Goal: Task Accomplishment & Management: Complete application form

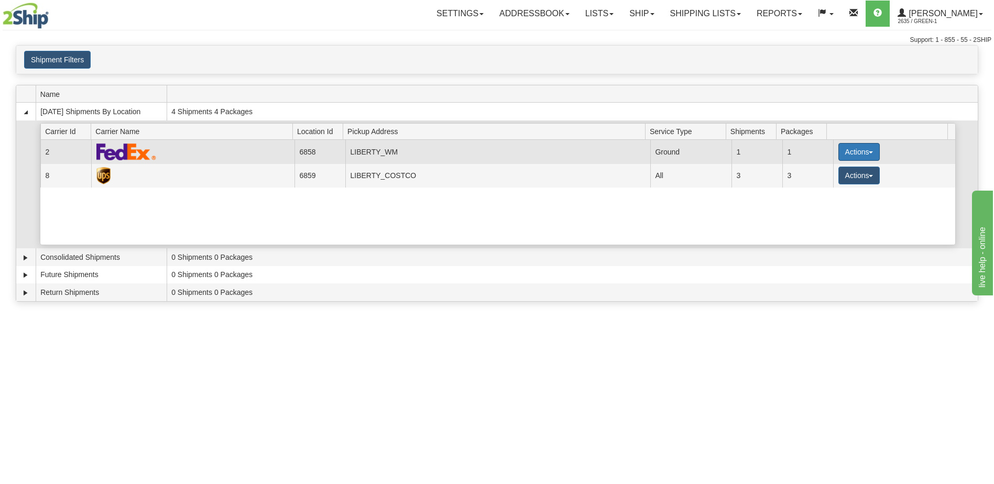
click at [852, 155] on button "Actions" at bounding box center [860, 152] width 42 height 18
click at [837, 230] on link "Print" at bounding box center [838, 227] width 84 height 14
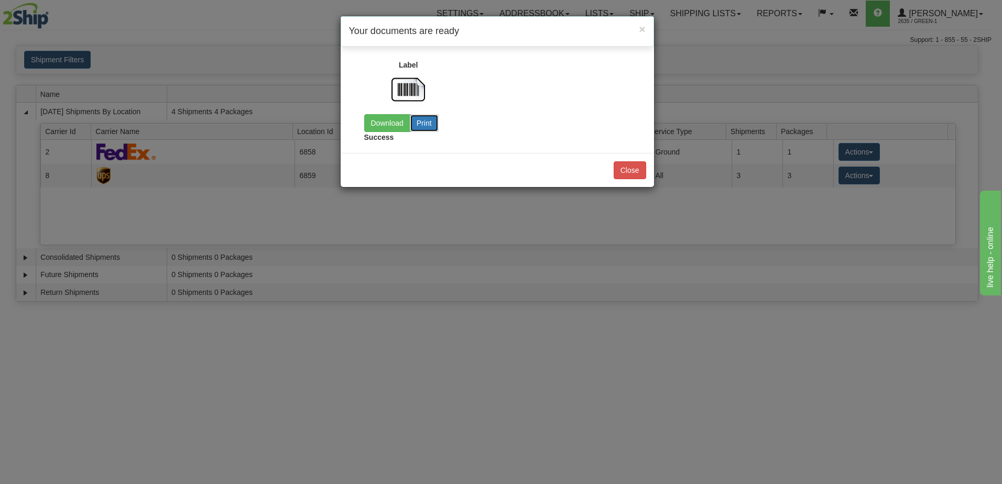
click at [433, 126] on button "Print" at bounding box center [424, 123] width 29 height 18
click at [385, 124] on link "Download" at bounding box center [387, 123] width 46 height 18
click at [642, 28] on span "×" at bounding box center [642, 29] width 6 height 12
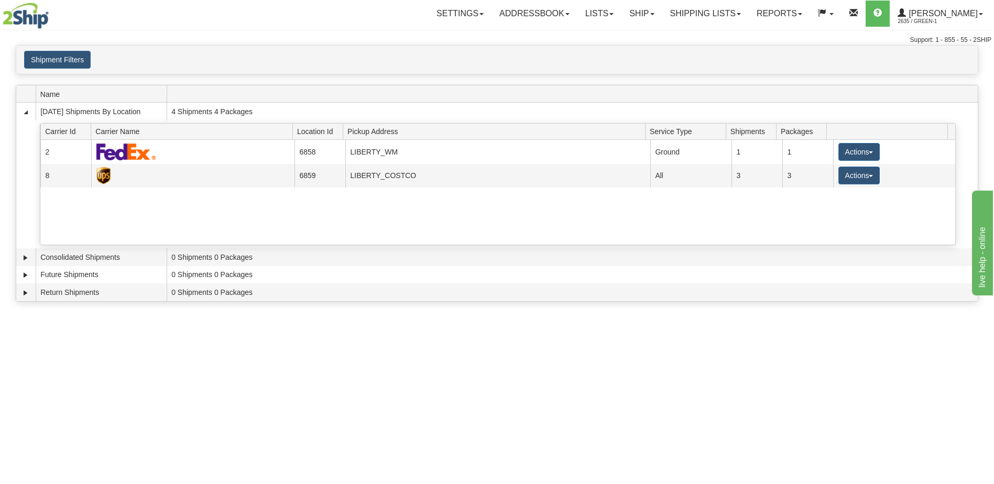
drag, startPoint x: 171, startPoint y: 378, endPoint x: 186, endPoint y: 374, distance: 14.8
click at [171, 378] on div "Toggle navigation Settings Shipping Preferences Fields Preferences New Recipien…" at bounding box center [497, 242] width 994 height 484
drag, startPoint x: 95, startPoint y: 409, endPoint x: 95, endPoint y: 418, distance: 9.4
click at [95, 418] on div "Toggle navigation Settings Shipping Preferences Fields Preferences New Recipien…" at bounding box center [497, 242] width 994 height 484
click at [104, 414] on div "Toggle navigation Settings Shipping Preferences Fields Preferences New Recipien…" at bounding box center [497, 242] width 994 height 484
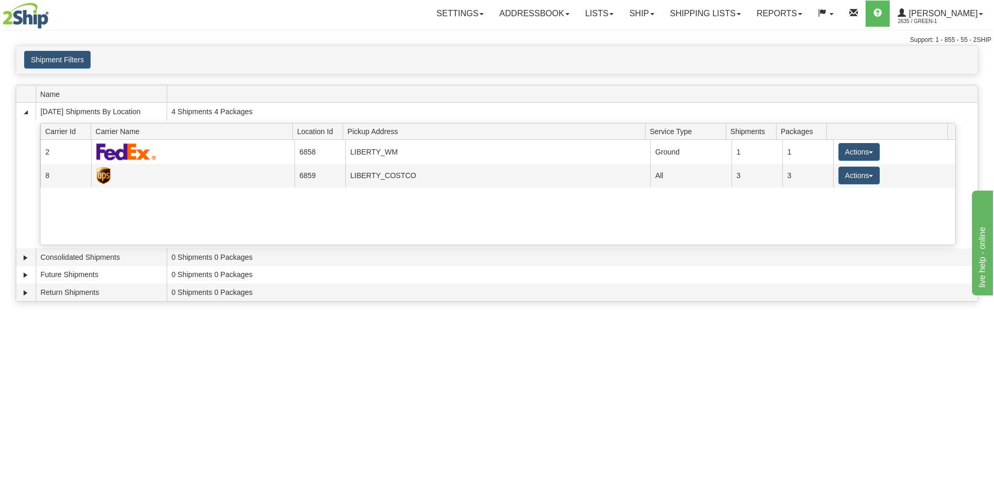
click at [143, 372] on div "Toggle navigation Settings Shipping Preferences Fields Preferences New Recipien…" at bounding box center [497, 242] width 994 height 484
click at [134, 366] on div "Toggle navigation Settings Shipping Preferences Fields Preferences New Recipien…" at bounding box center [497, 242] width 994 height 484
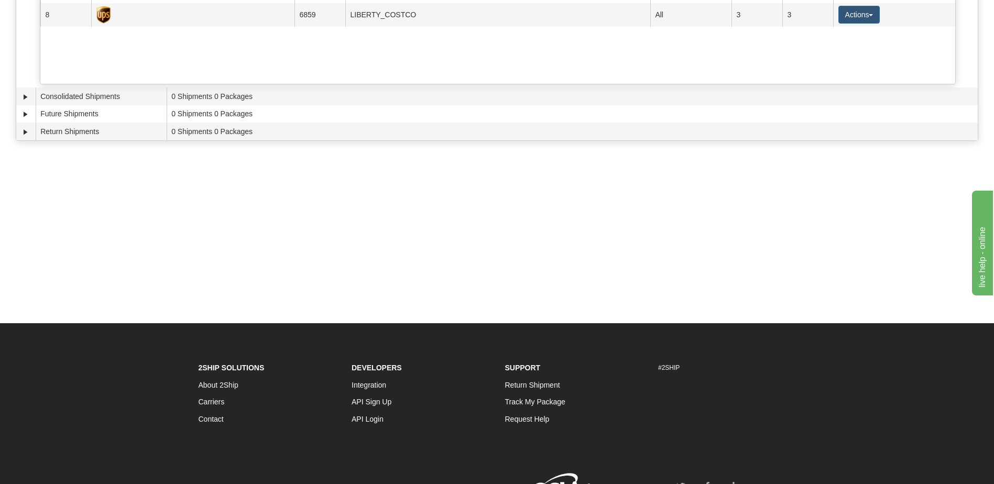
scroll to position [217, 0]
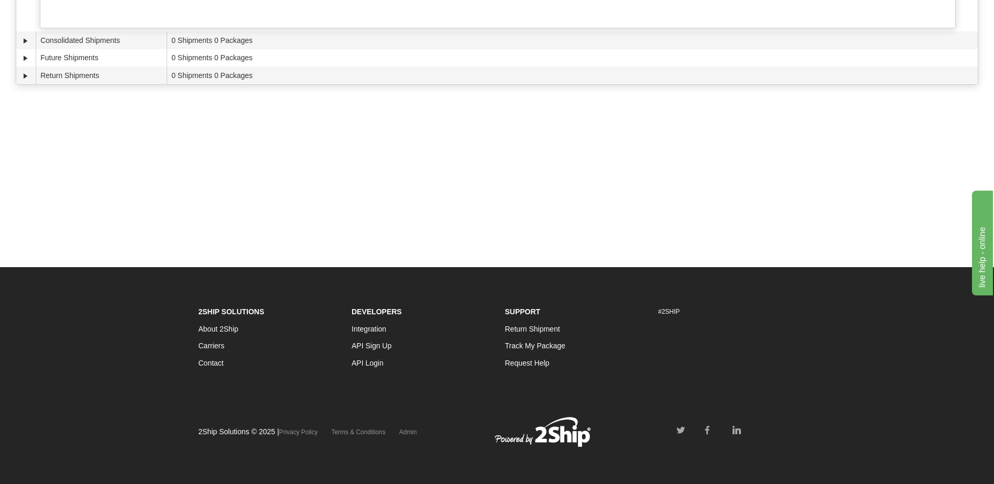
click at [137, 172] on div "Toggle navigation Settings Shipping Preferences Fields Preferences New Recipien…" at bounding box center [497, 25] width 994 height 484
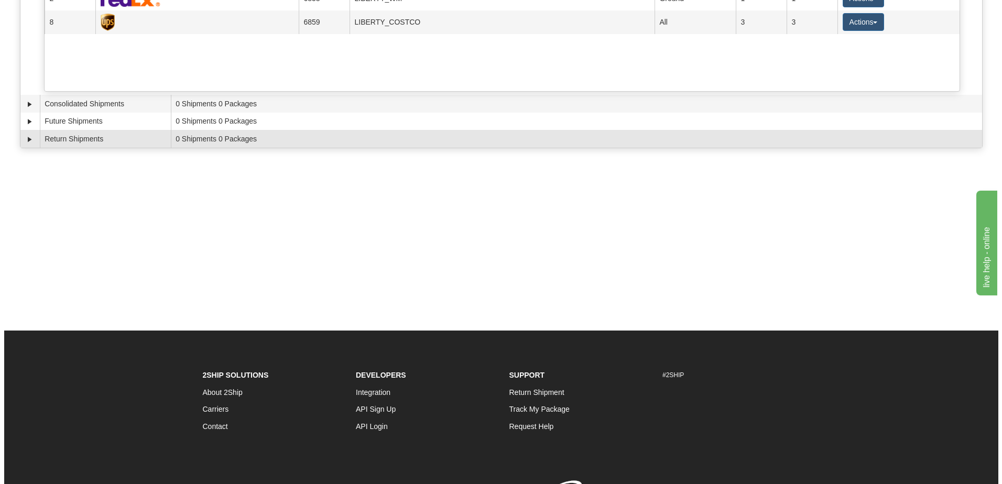
scroll to position [0, 0]
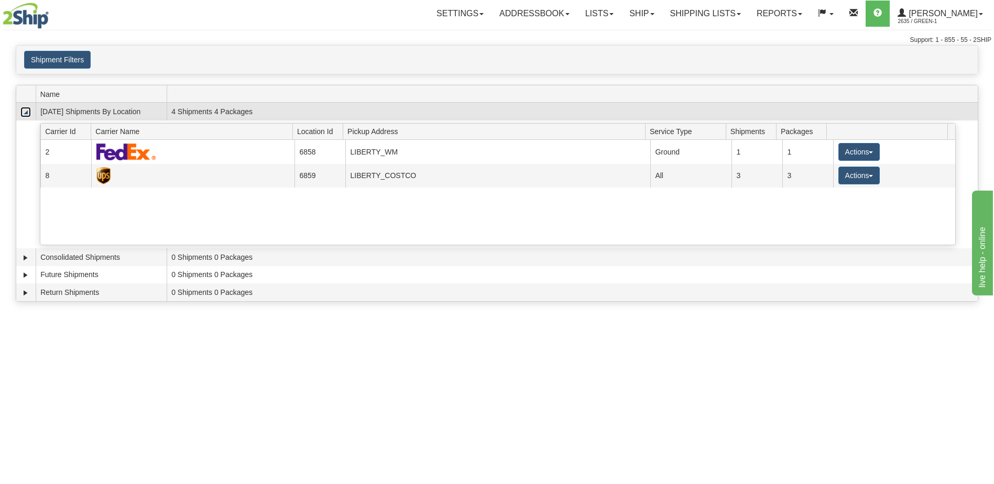
click at [23, 112] on link "Collapse" at bounding box center [25, 112] width 10 height 10
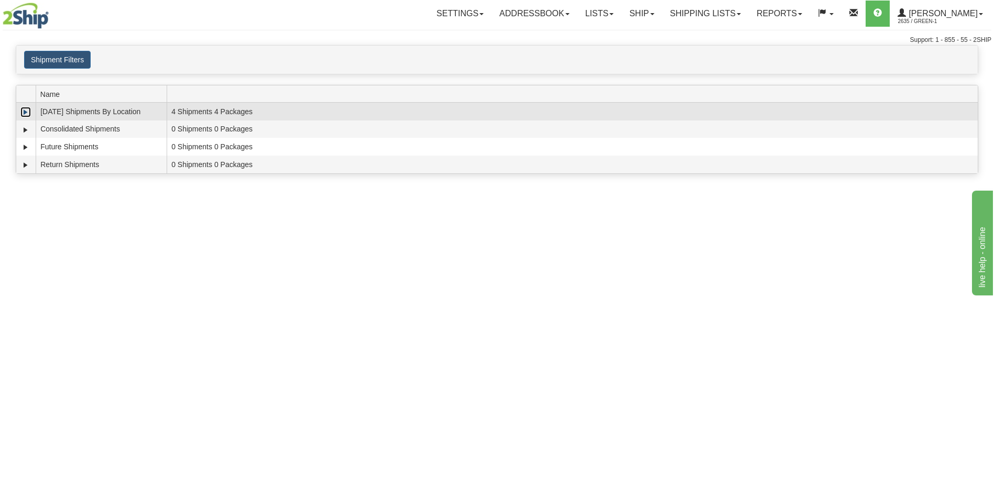
click at [24, 113] on link "Expand" at bounding box center [25, 112] width 10 height 10
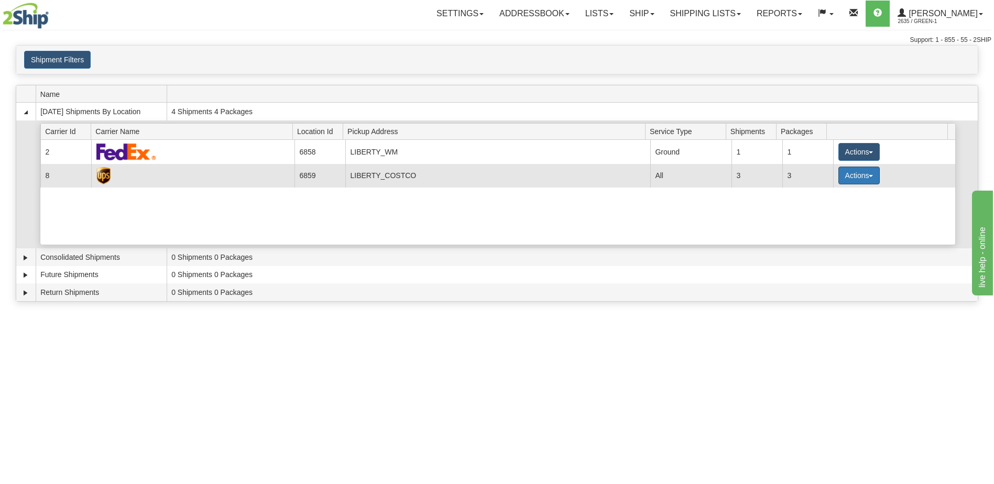
click at [855, 177] on button "Actions" at bounding box center [860, 176] width 42 height 18
click at [816, 223] on span "Pickup" at bounding box center [820, 222] width 28 height 7
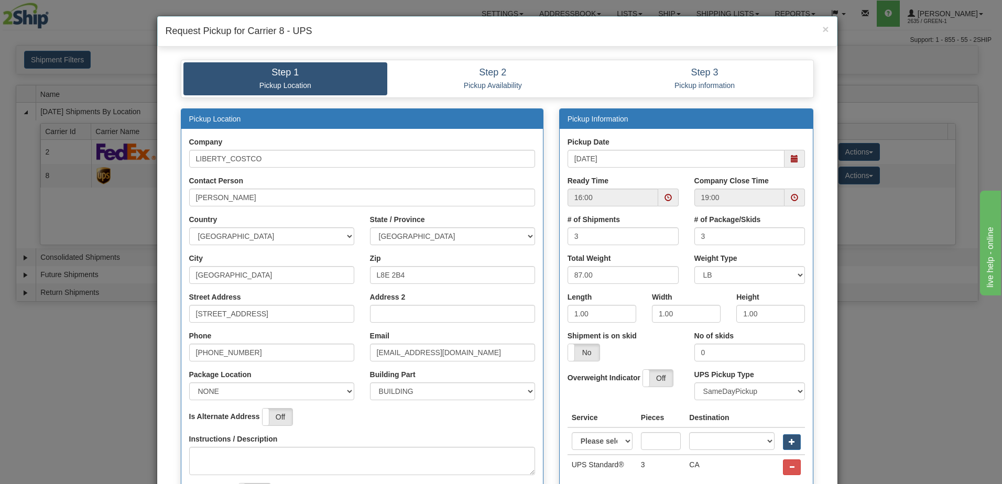
click at [659, 198] on span at bounding box center [668, 198] width 20 height 18
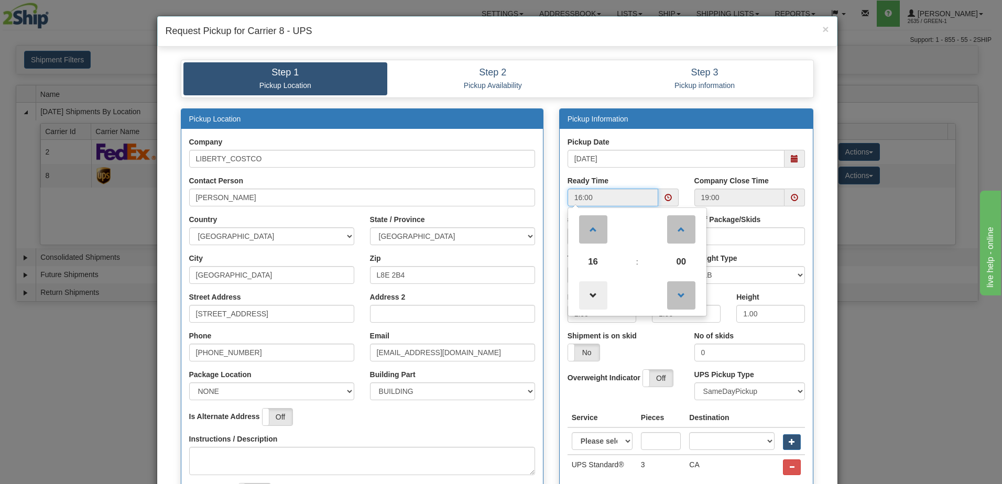
click at [586, 294] on span at bounding box center [593, 296] width 28 height 28
click at [586, 295] on span at bounding box center [593, 296] width 28 height 28
click at [585, 297] on span at bounding box center [593, 296] width 28 height 28
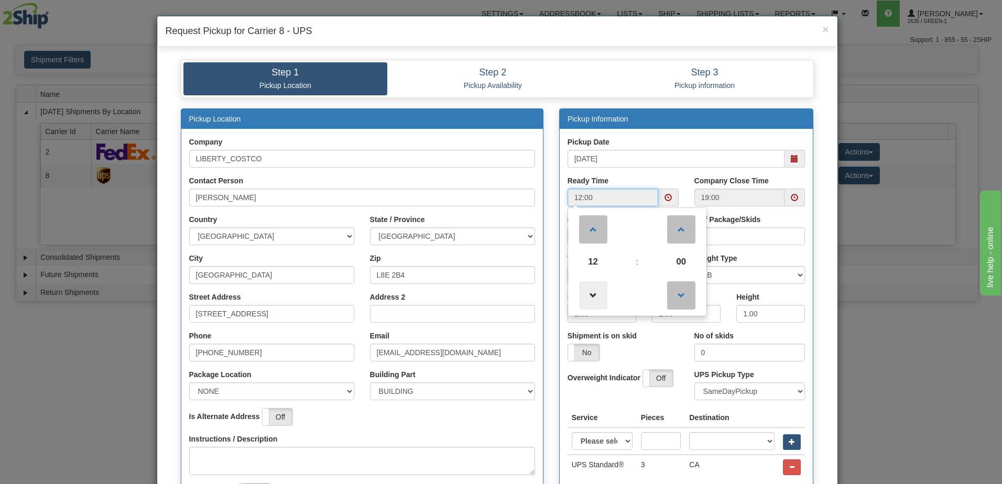
type input "11:00"
click at [650, 170] on div "Pickup Date [DATE]" at bounding box center [687, 156] width 254 height 39
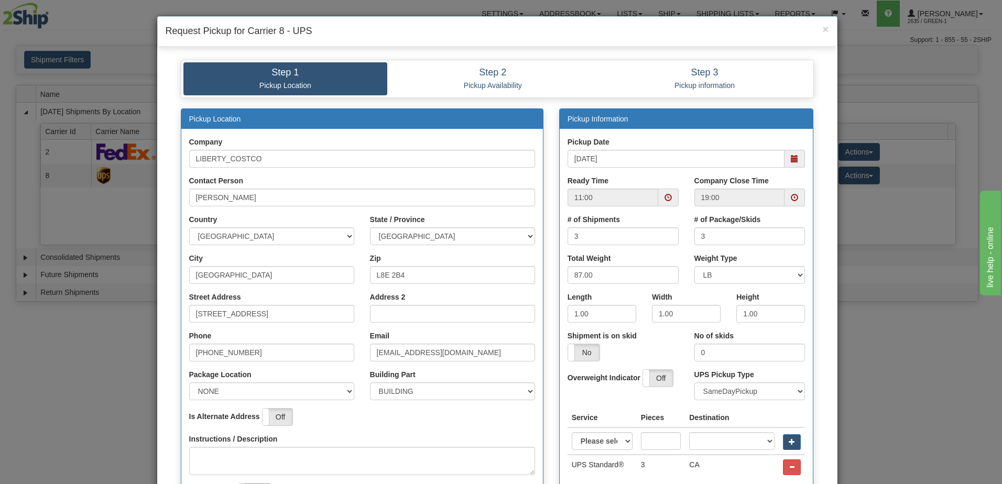
click at [791, 198] on span at bounding box center [794, 197] width 7 height 7
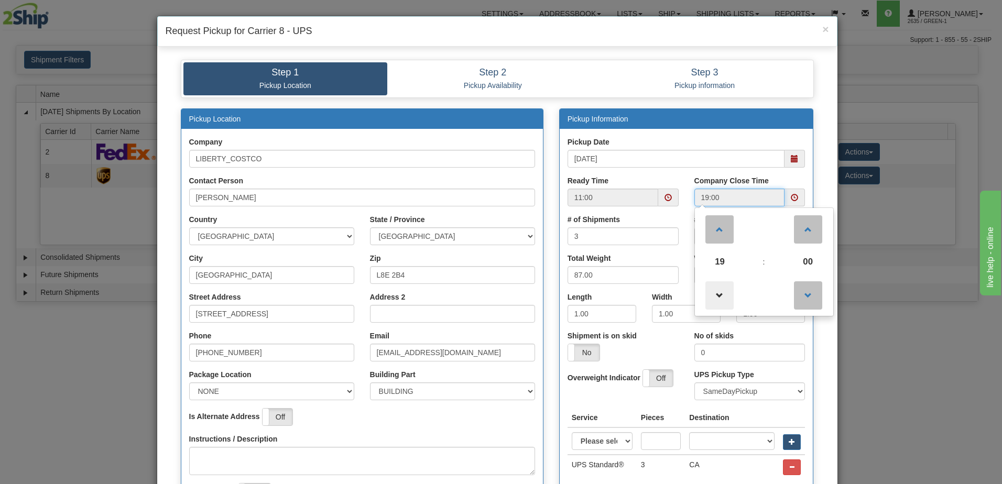
click at [720, 301] on span at bounding box center [720, 296] width 28 height 28
click at [723, 300] on span at bounding box center [720, 296] width 28 height 28
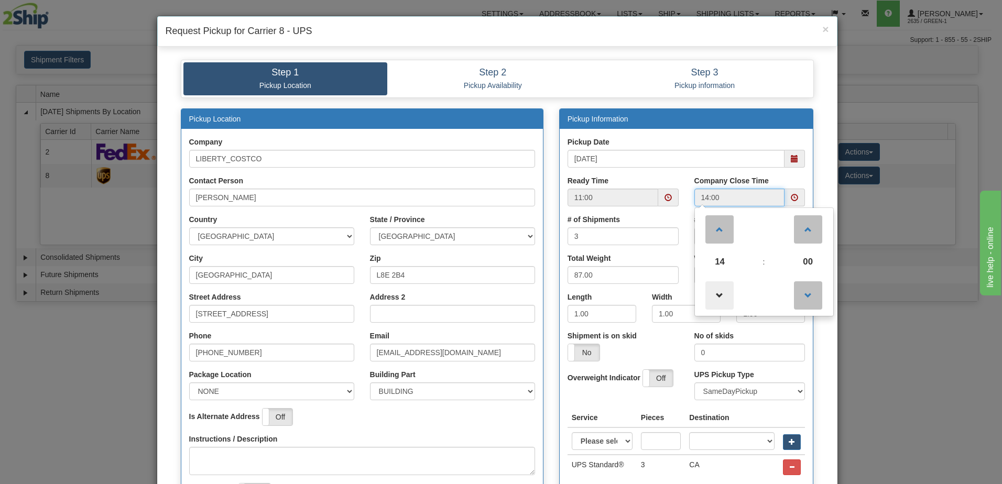
click at [715, 293] on span at bounding box center [720, 296] width 28 height 28
click at [801, 297] on span at bounding box center [808, 296] width 28 height 28
click at [804, 295] on span at bounding box center [808, 296] width 28 height 28
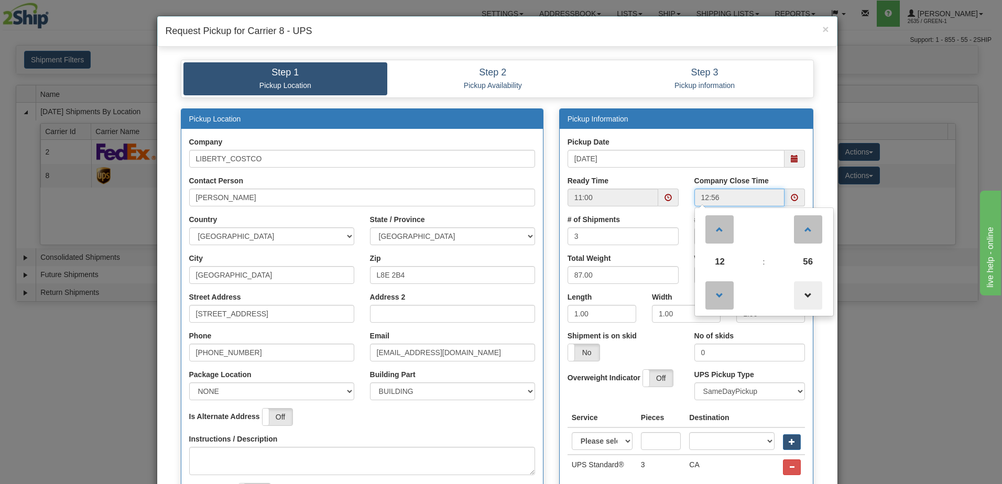
click at [804, 295] on span at bounding box center [808, 296] width 28 height 28
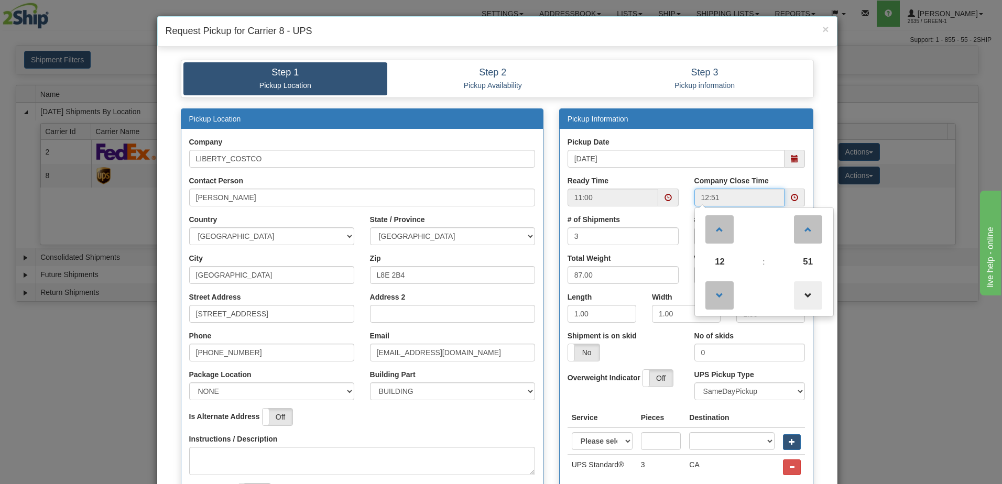
click at [804, 295] on span at bounding box center [808, 296] width 28 height 28
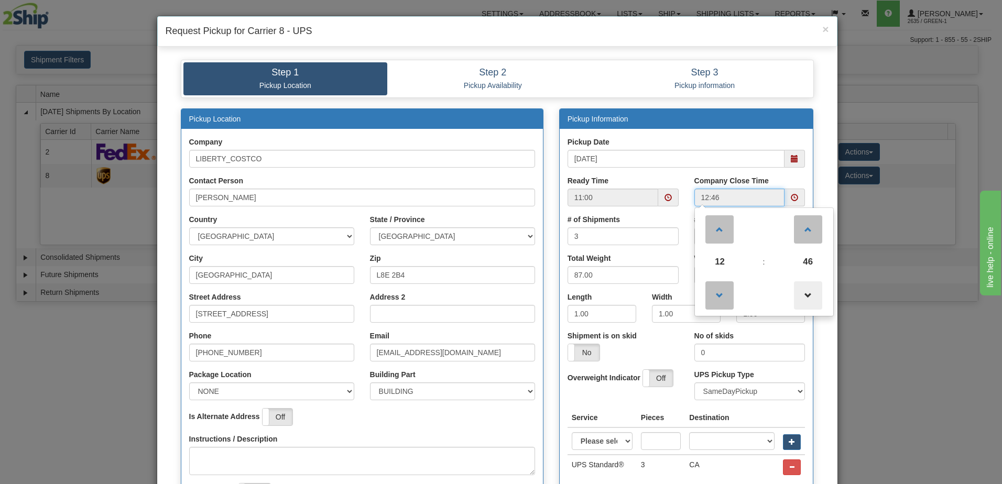
click at [804, 295] on span at bounding box center [808, 296] width 28 height 28
click at [805, 295] on span at bounding box center [808, 296] width 28 height 28
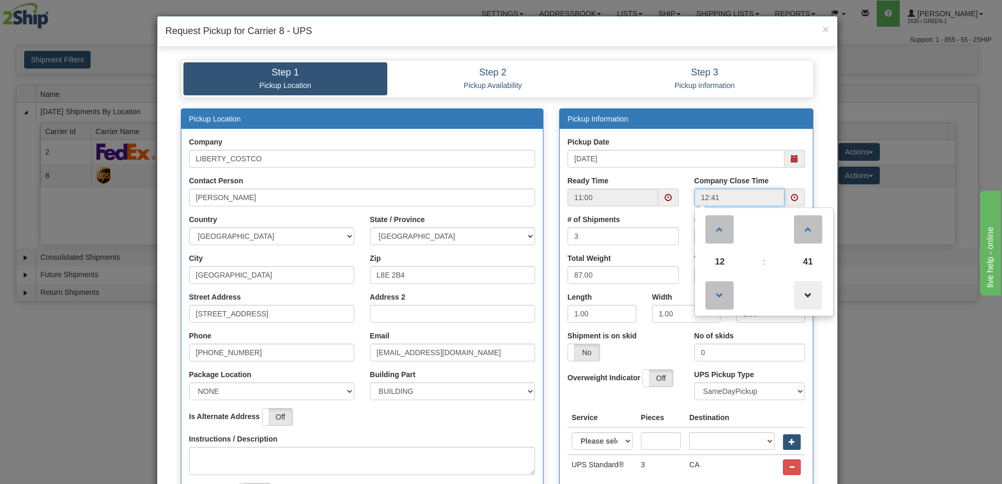
click at [805, 295] on span at bounding box center [808, 296] width 28 height 28
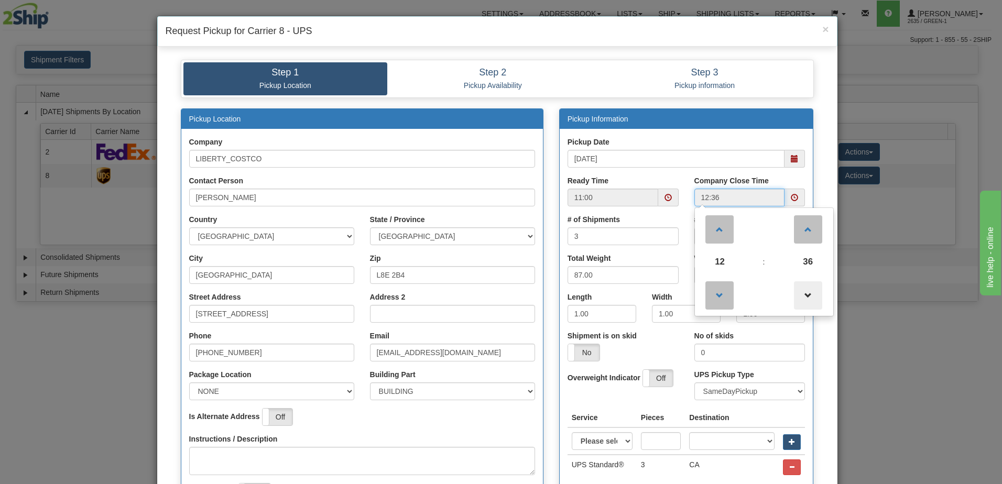
click at [805, 295] on span at bounding box center [808, 296] width 28 height 28
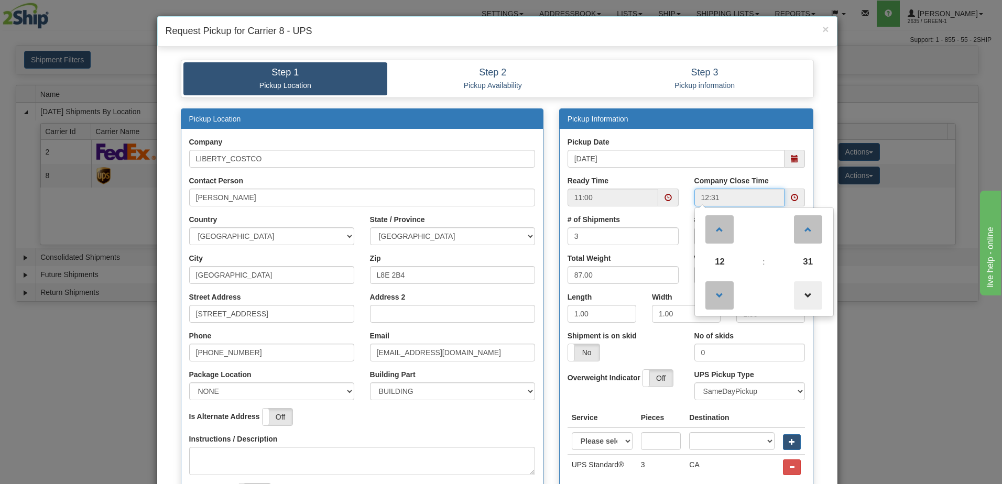
click at [805, 295] on span at bounding box center [808, 296] width 28 height 28
type input "12:30"
click at [687, 176] on div "Company Close Time 12:30 12 : 30 00 01 02 03 04 05 06 07 08 09 10 11 12 13 14 1…" at bounding box center [750, 195] width 127 height 39
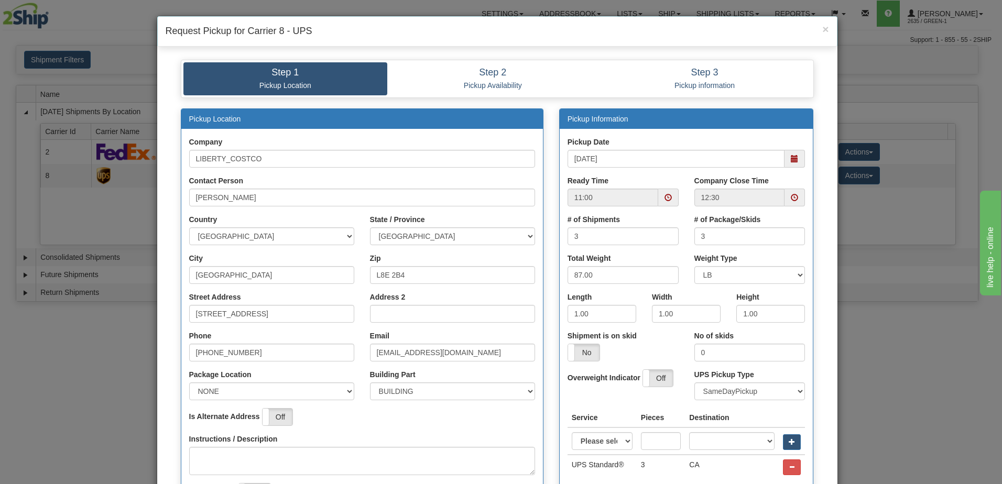
scroll to position [196, 0]
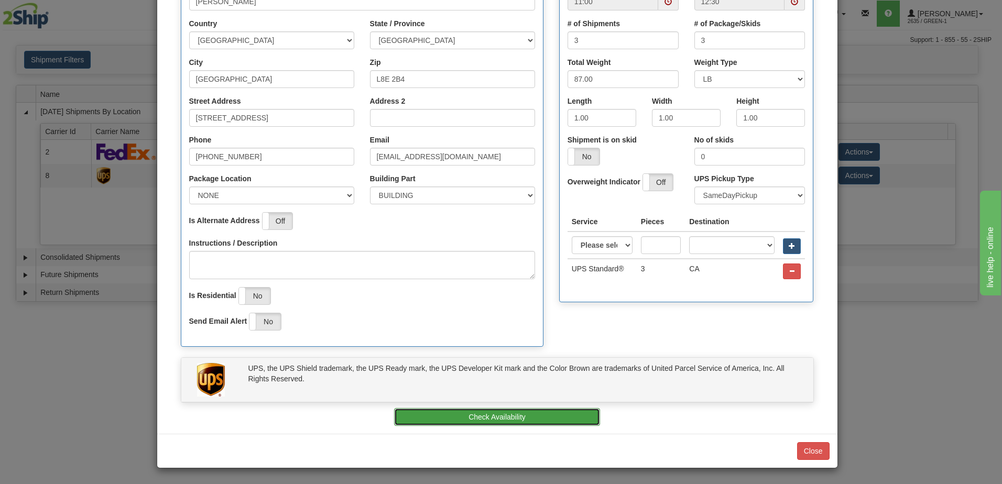
click at [544, 424] on button "Check Availability" at bounding box center [497, 417] width 206 height 18
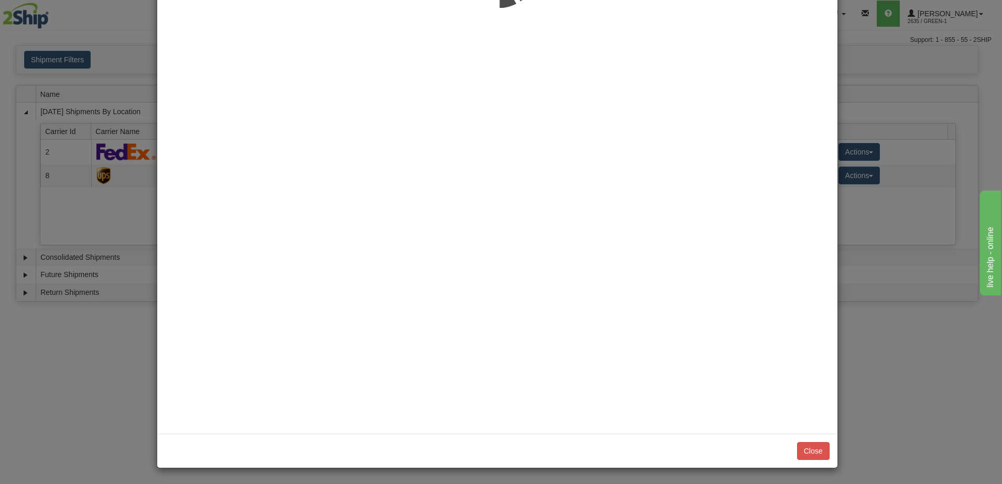
scroll to position [0, 0]
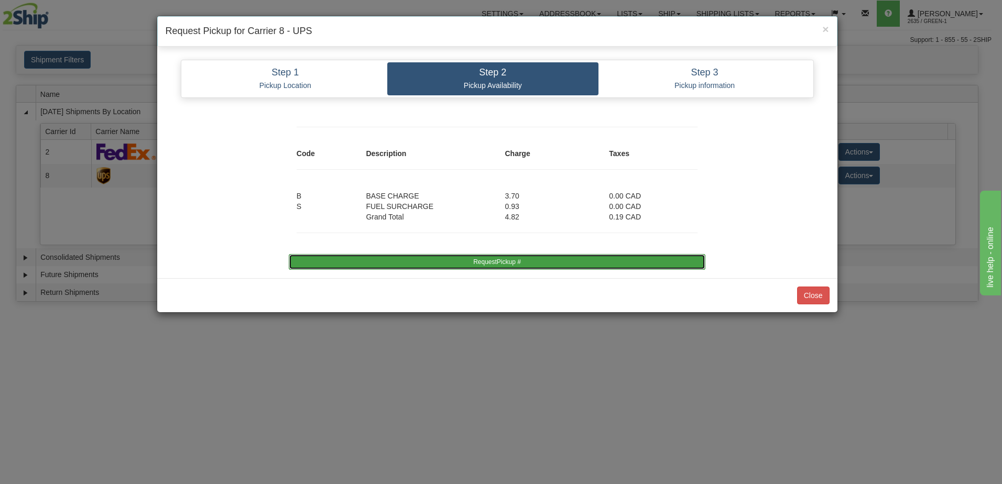
click at [520, 261] on button "RequestPickup #" at bounding box center [497, 262] width 417 height 16
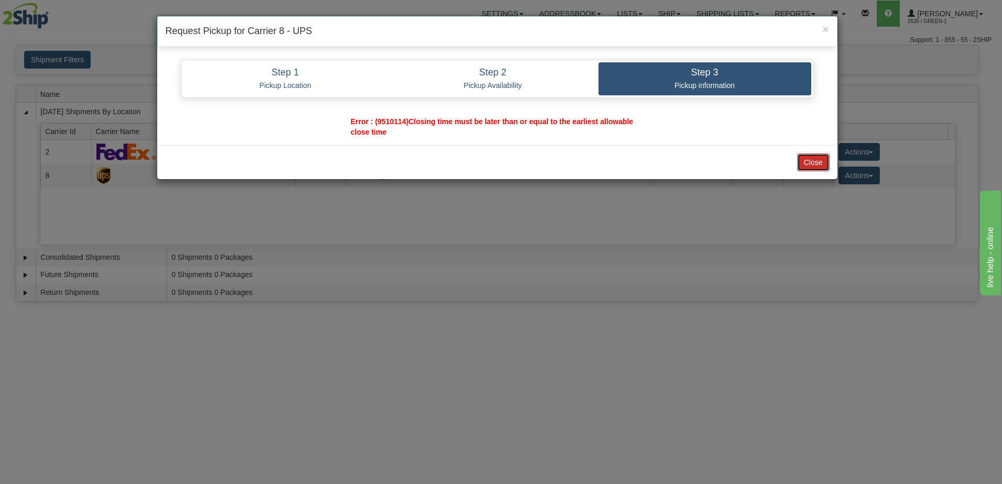
click at [808, 160] on button "Close" at bounding box center [813, 163] width 33 height 18
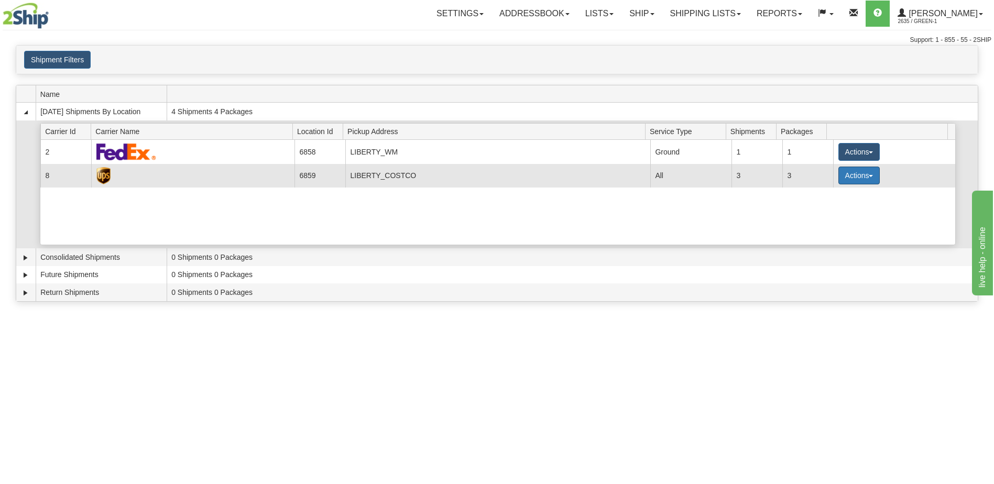
click at [854, 174] on button "Actions" at bounding box center [860, 176] width 42 height 18
click at [831, 225] on span "Pickup" at bounding box center [820, 222] width 28 height 7
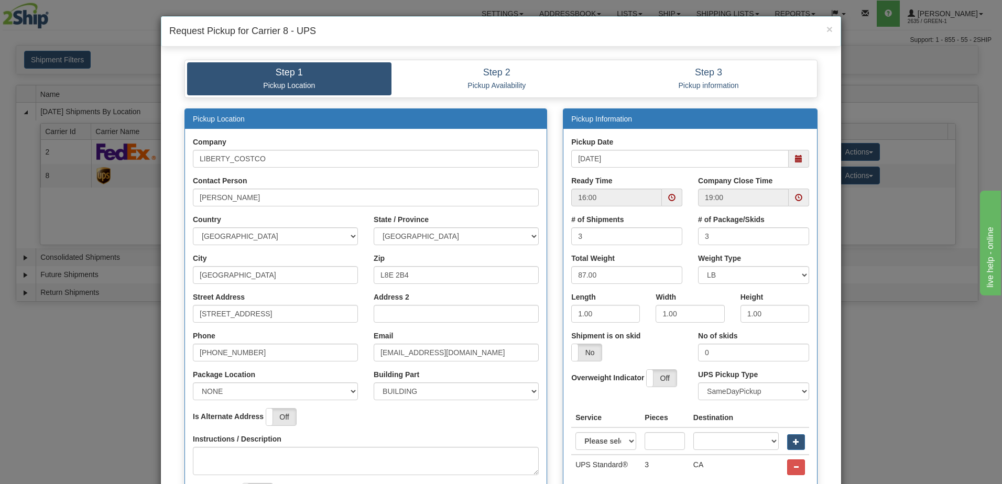
click at [668, 196] on span at bounding box center [671, 197] width 7 height 7
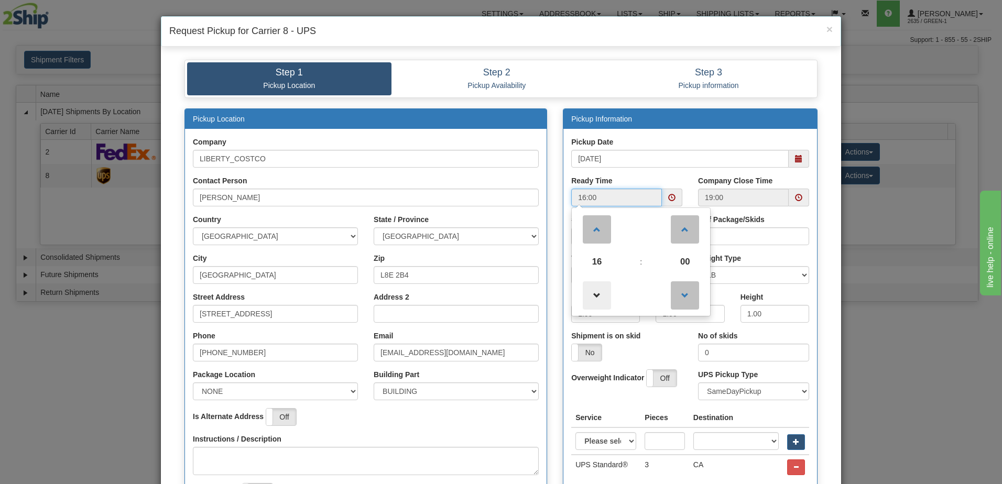
click at [591, 294] on span at bounding box center [597, 296] width 28 height 28
click at [591, 293] on span at bounding box center [597, 296] width 28 height 28
click at [592, 294] on span at bounding box center [597, 296] width 28 height 28
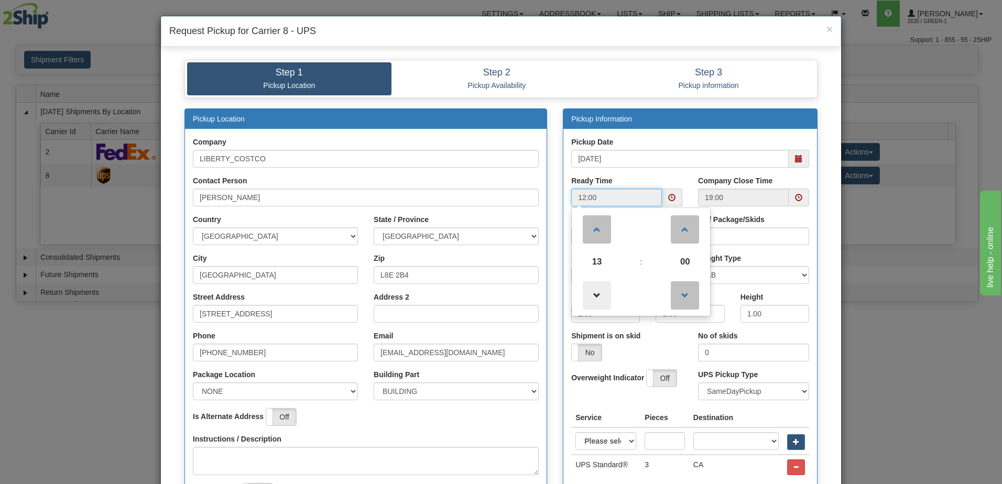
type input "11:00"
click at [796, 197] on span at bounding box center [798, 197] width 7 height 7
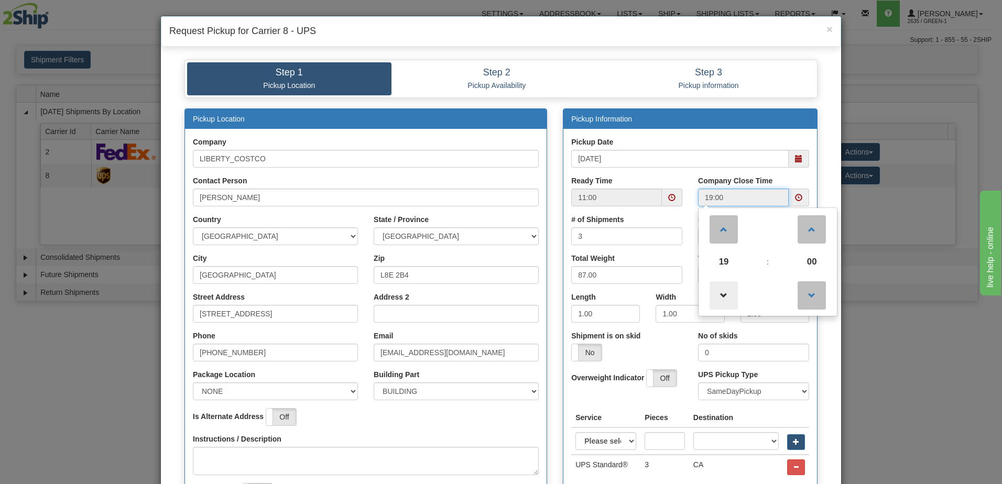
click at [722, 294] on span at bounding box center [724, 296] width 28 height 28
click at [722, 293] on span at bounding box center [724, 296] width 28 height 28
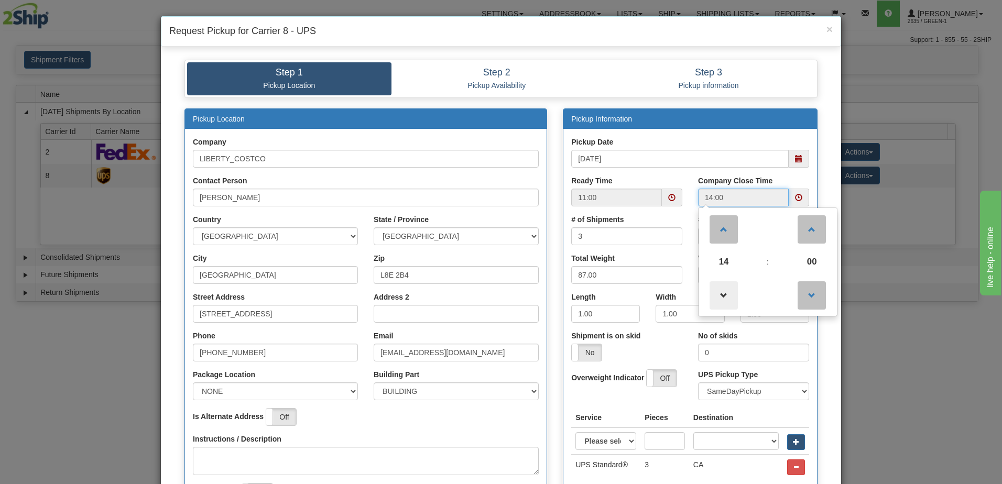
click at [722, 293] on span at bounding box center [724, 296] width 28 height 28
click at [730, 231] on span at bounding box center [724, 229] width 28 height 28
type input "14:00"
click at [713, 157] on input "[DATE]" at bounding box center [680, 159] width 218 height 18
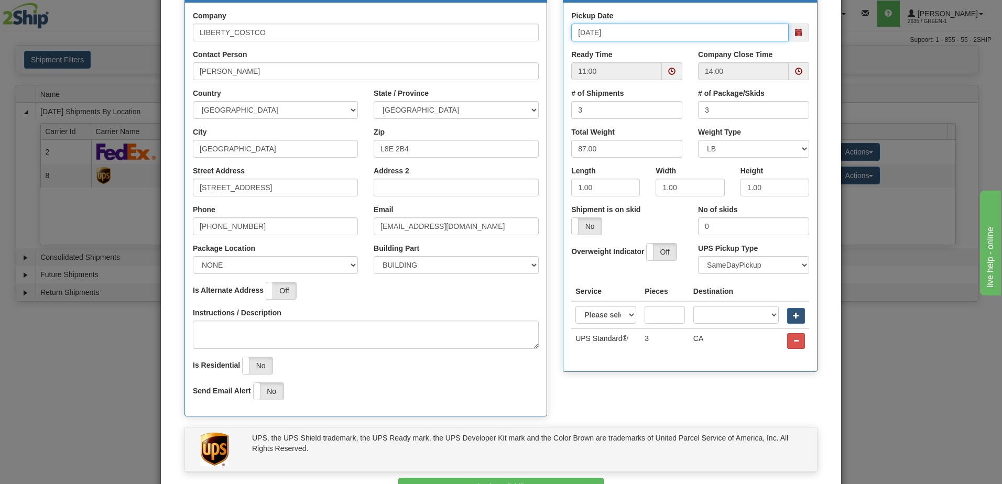
scroll to position [196, 0]
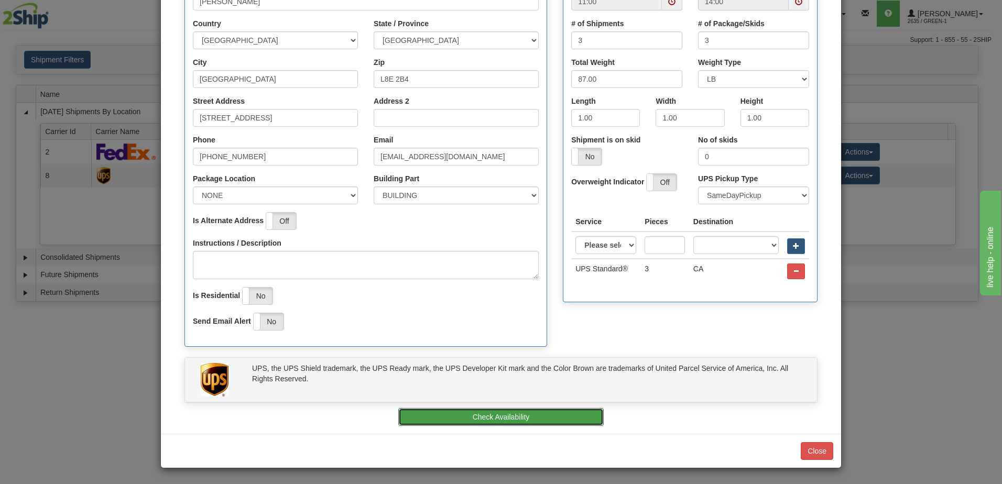
click at [518, 426] on button "Check Availability" at bounding box center [501, 417] width 206 height 18
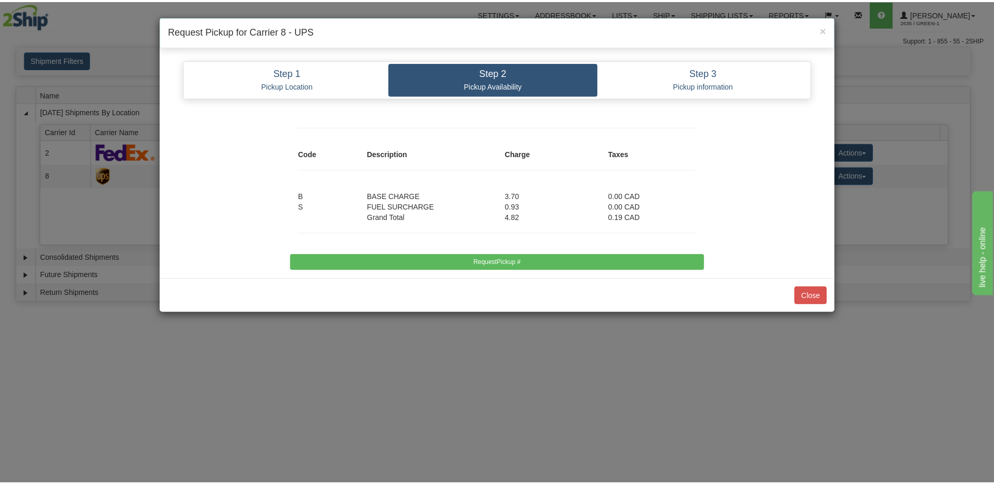
scroll to position [0, 0]
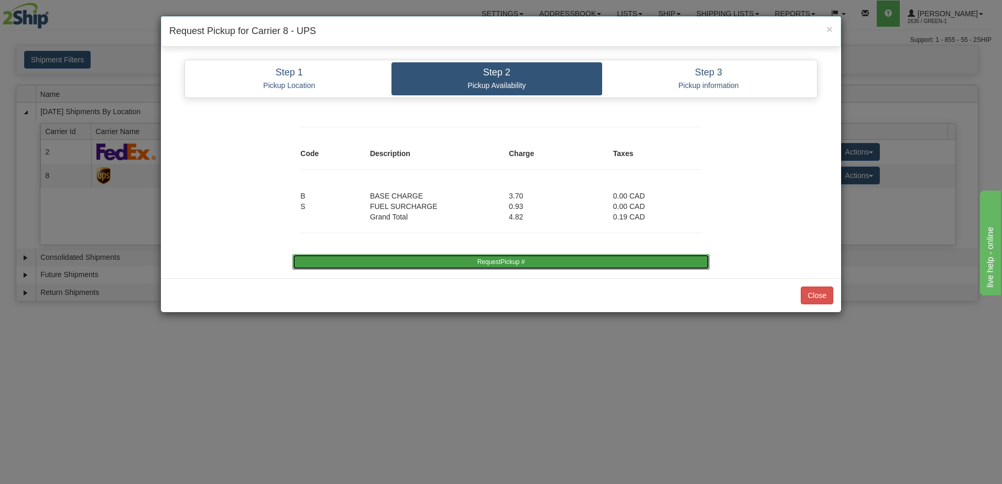
click at [525, 267] on button "RequestPickup #" at bounding box center [501, 262] width 417 height 16
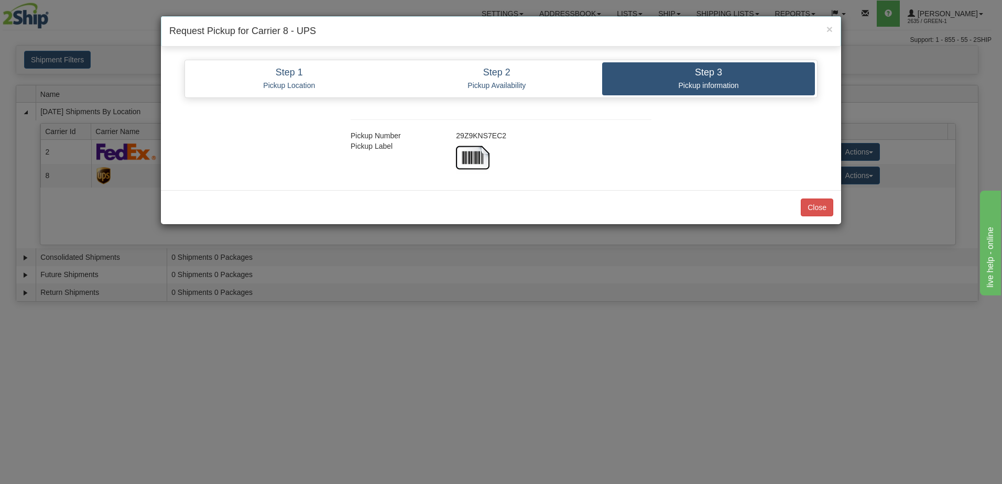
click at [838, 206] on div "Close" at bounding box center [501, 207] width 680 height 34
click at [802, 209] on button "Close" at bounding box center [817, 208] width 33 height 18
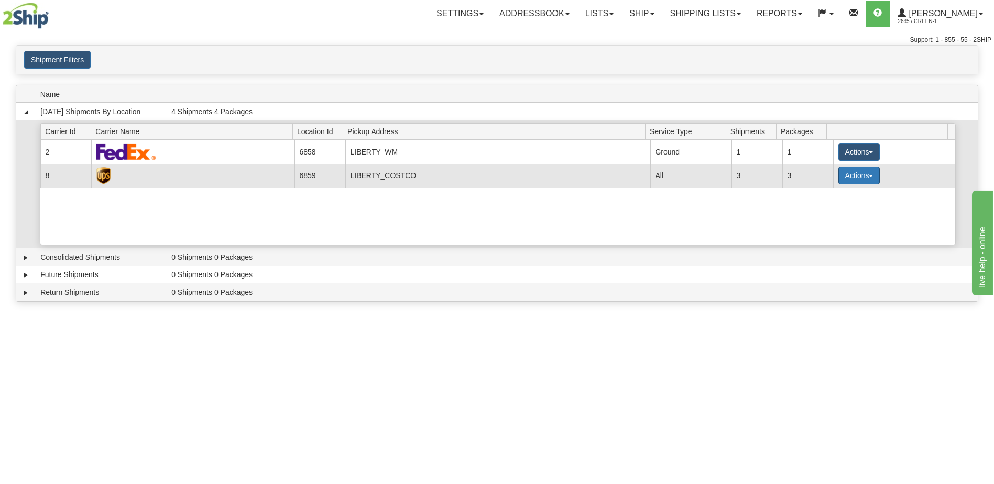
click at [869, 177] on span "button" at bounding box center [871, 176] width 4 height 2
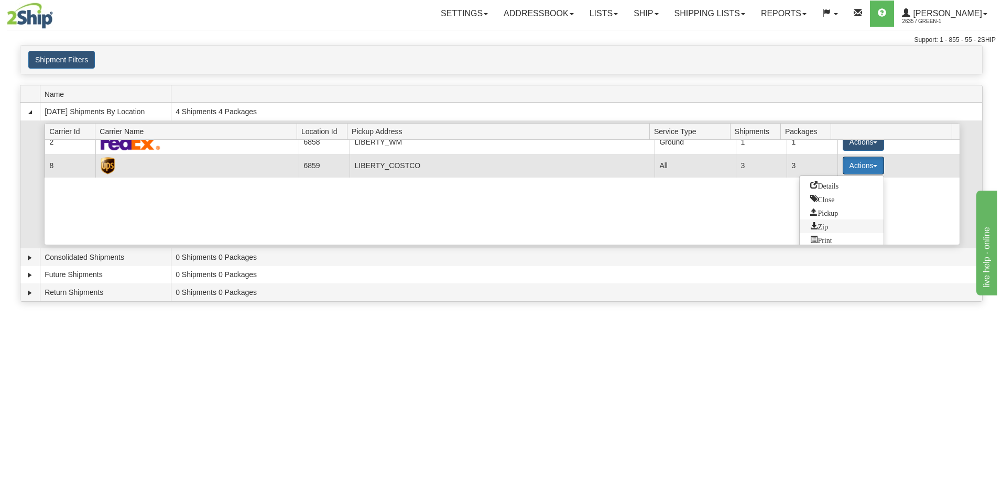
scroll to position [15, 0]
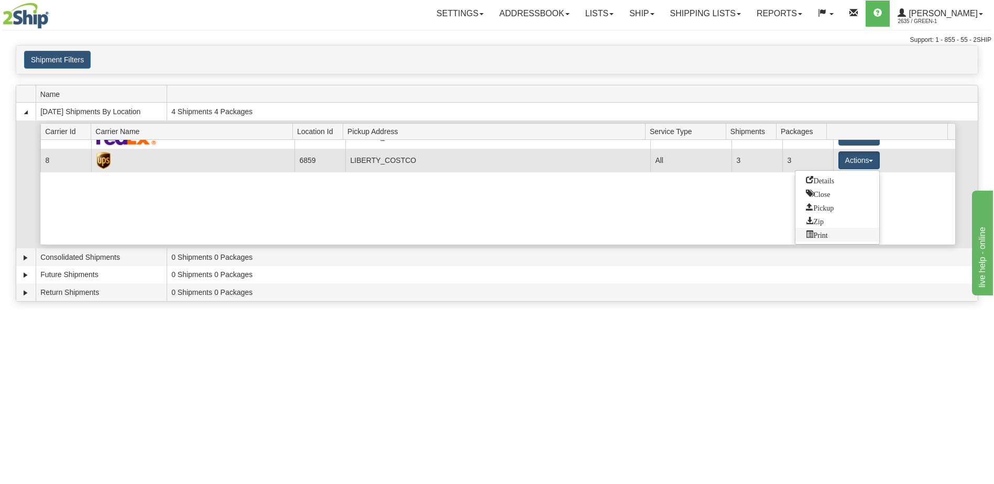
click at [826, 237] on span "Print" at bounding box center [816, 234] width 21 height 7
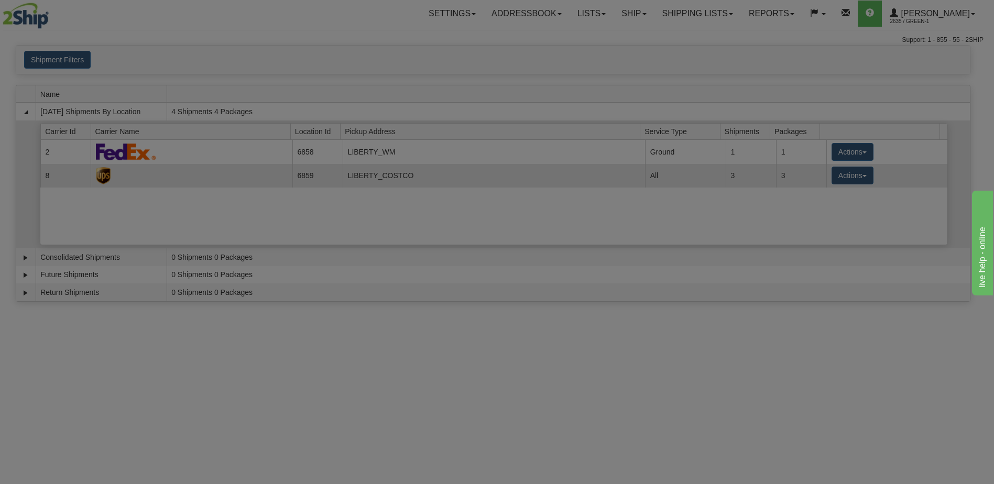
scroll to position [0, 0]
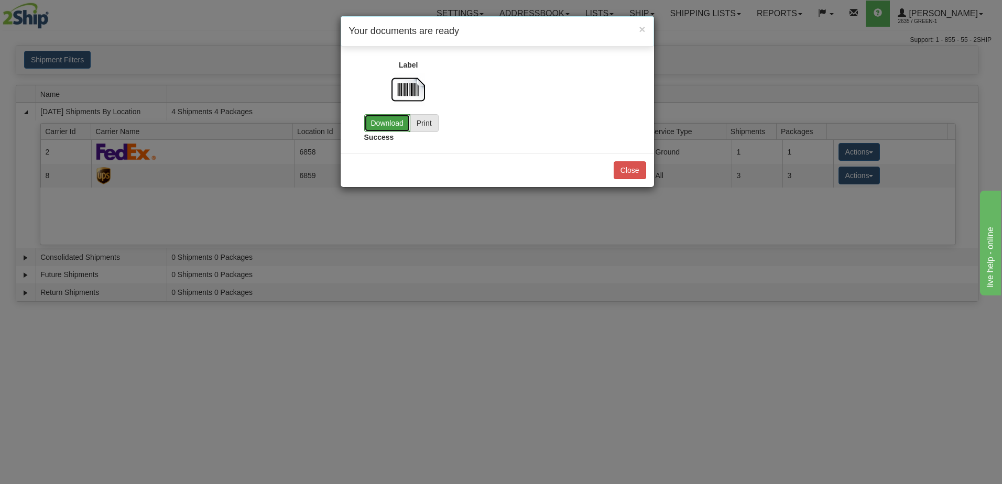
click at [388, 126] on link "Download" at bounding box center [387, 123] width 46 height 18
click at [641, 29] on span "×" at bounding box center [642, 29] width 6 height 12
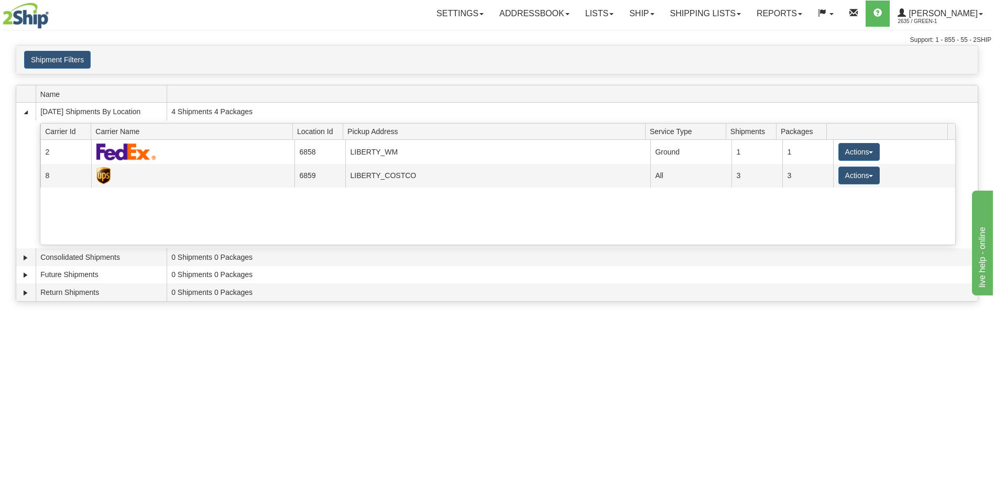
click at [255, 364] on div "Toggle navigation Settings Shipping Preferences Fields Preferences New Recipien…" at bounding box center [497, 242] width 994 height 484
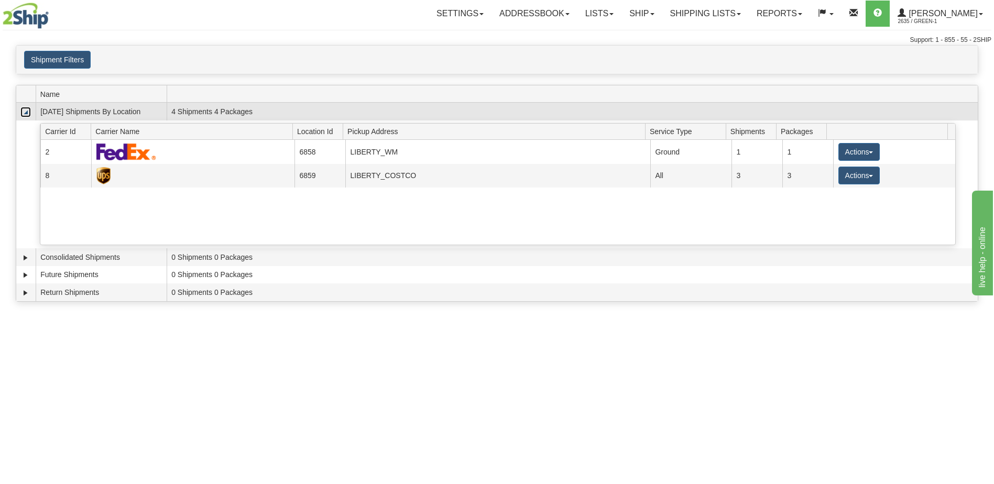
click at [30, 112] on link "Collapse" at bounding box center [25, 112] width 10 height 10
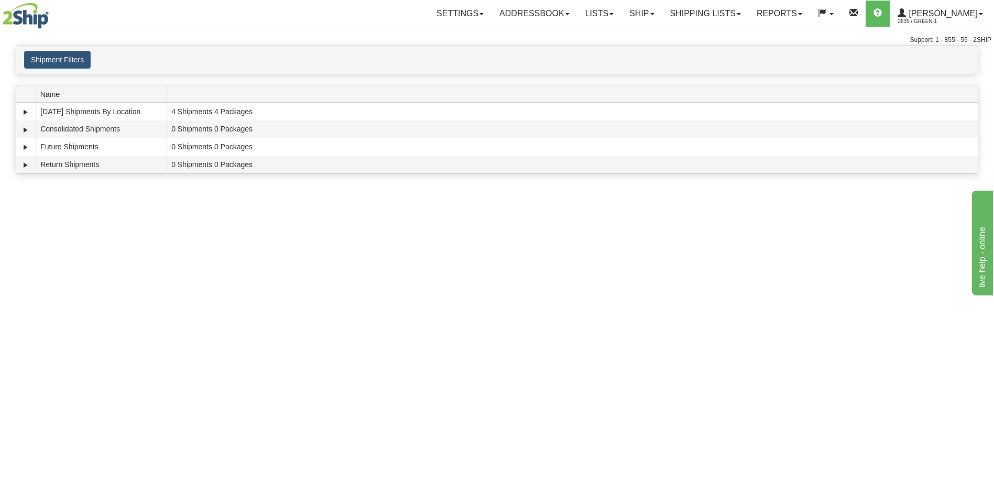
click at [100, 210] on div "Toggle navigation Settings Shipping Preferences Fields Preferences New Recipien…" at bounding box center [497, 242] width 994 height 484
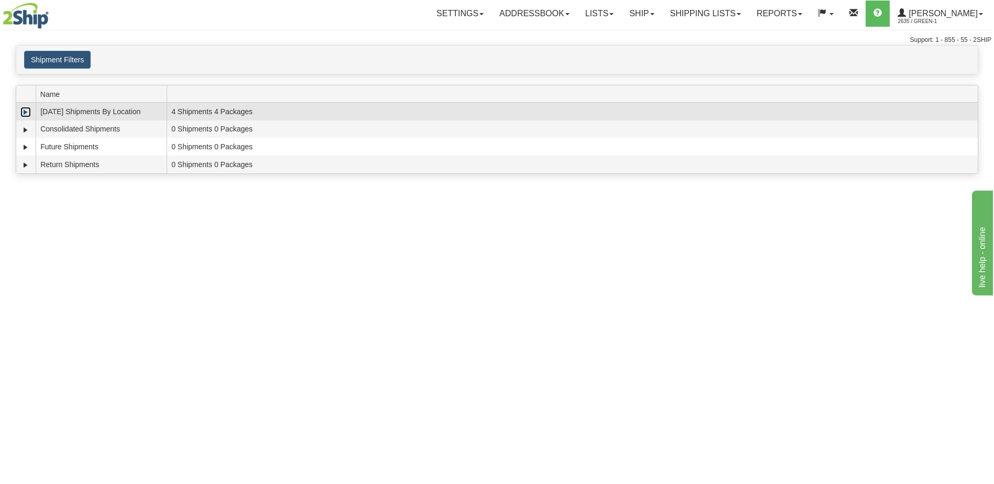
click at [23, 114] on link "Expand" at bounding box center [25, 112] width 10 height 10
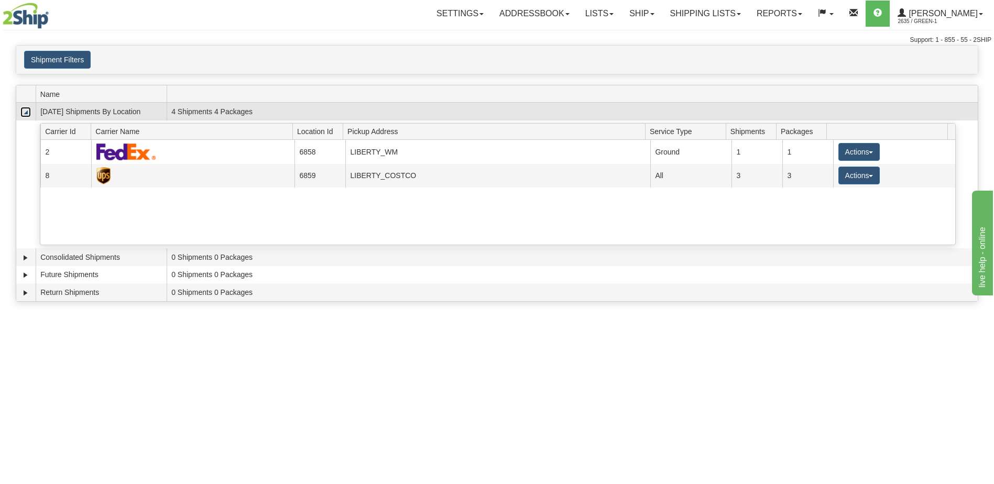
click at [23, 114] on link "Collapse" at bounding box center [25, 112] width 10 height 10
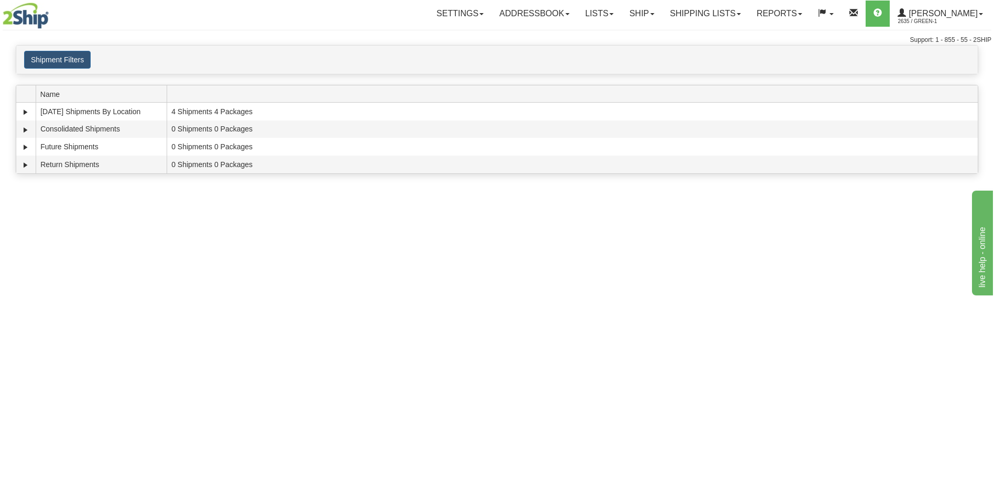
click at [110, 234] on div "Toggle navigation Settings Shipping Preferences Fields Preferences New Recipien…" at bounding box center [497, 242] width 994 height 484
